Goal: Information Seeking & Learning: Learn about a topic

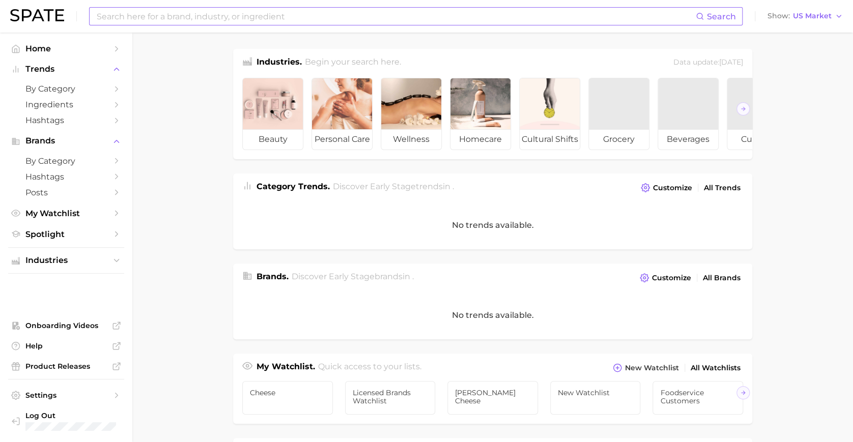
click at [258, 23] on input at bounding box center [396, 16] width 600 height 17
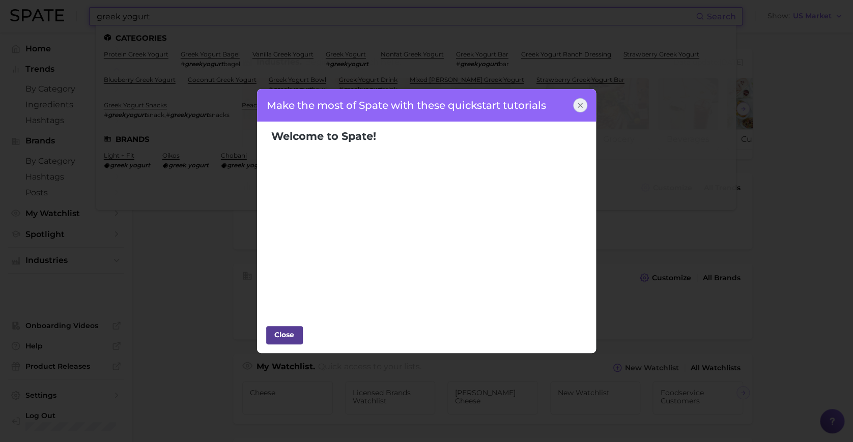
click at [280, 332] on div "Close" at bounding box center [284, 334] width 31 height 15
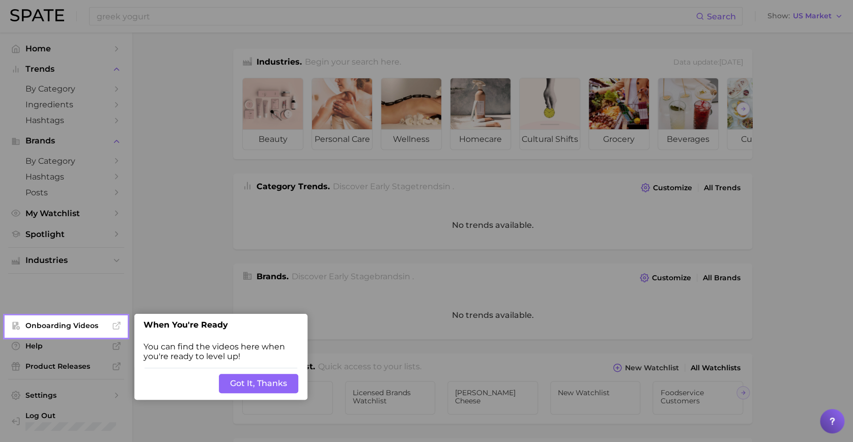
click at [267, 376] on button "Got It, Thanks" at bounding box center [258, 383] width 79 height 19
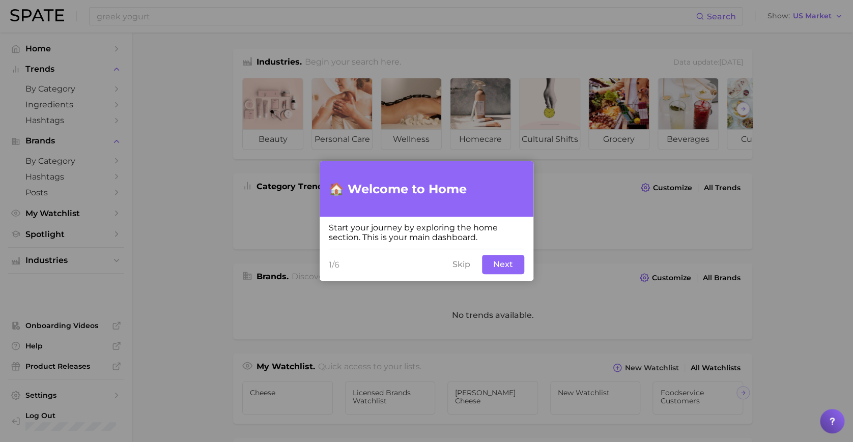
click at [455, 267] on button "Skip" at bounding box center [461, 264] width 30 height 19
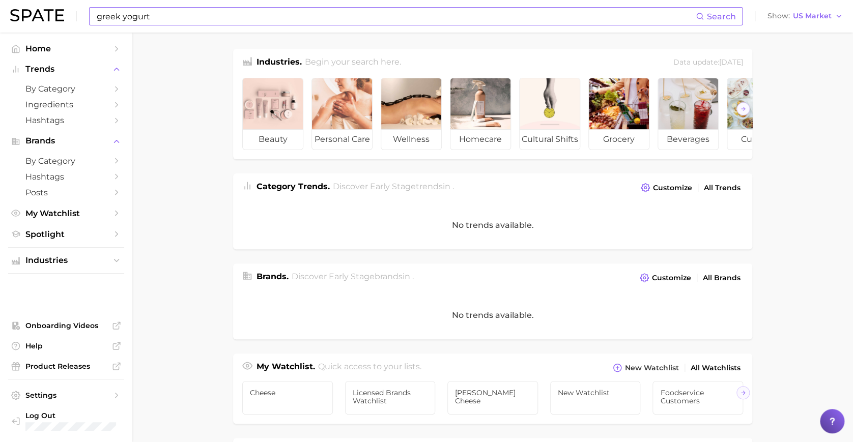
click at [240, 18] on input "greek yogurt" at bounding box center [396, 16] width 600 height 17
type input "greek yogurt"
click at [199, 199] on main "Industries. Begin your search here. Data update: [DATE] beauty personal care we…" at bounding box center [492, 406] width 721 height 746
click at [185, 24] on input "greek yogurt" at bounding box center [396, 16] width 600 height 17
